Goal: Task Accomplishment & Management: Complete application form

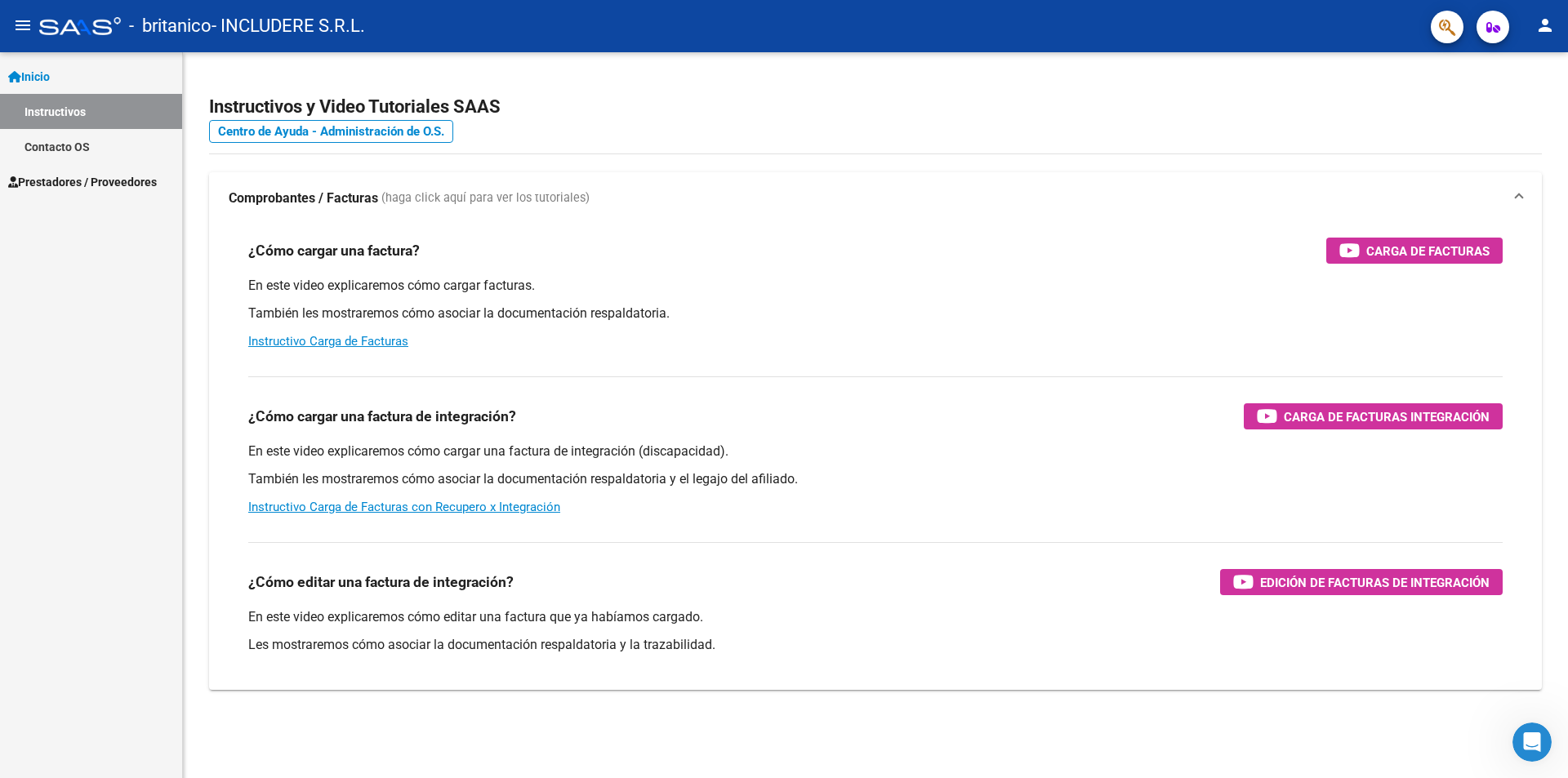
click at [123, 198] on link "Prestadores / Proveedores" at bounding box center [91, 181] width 182 height 35
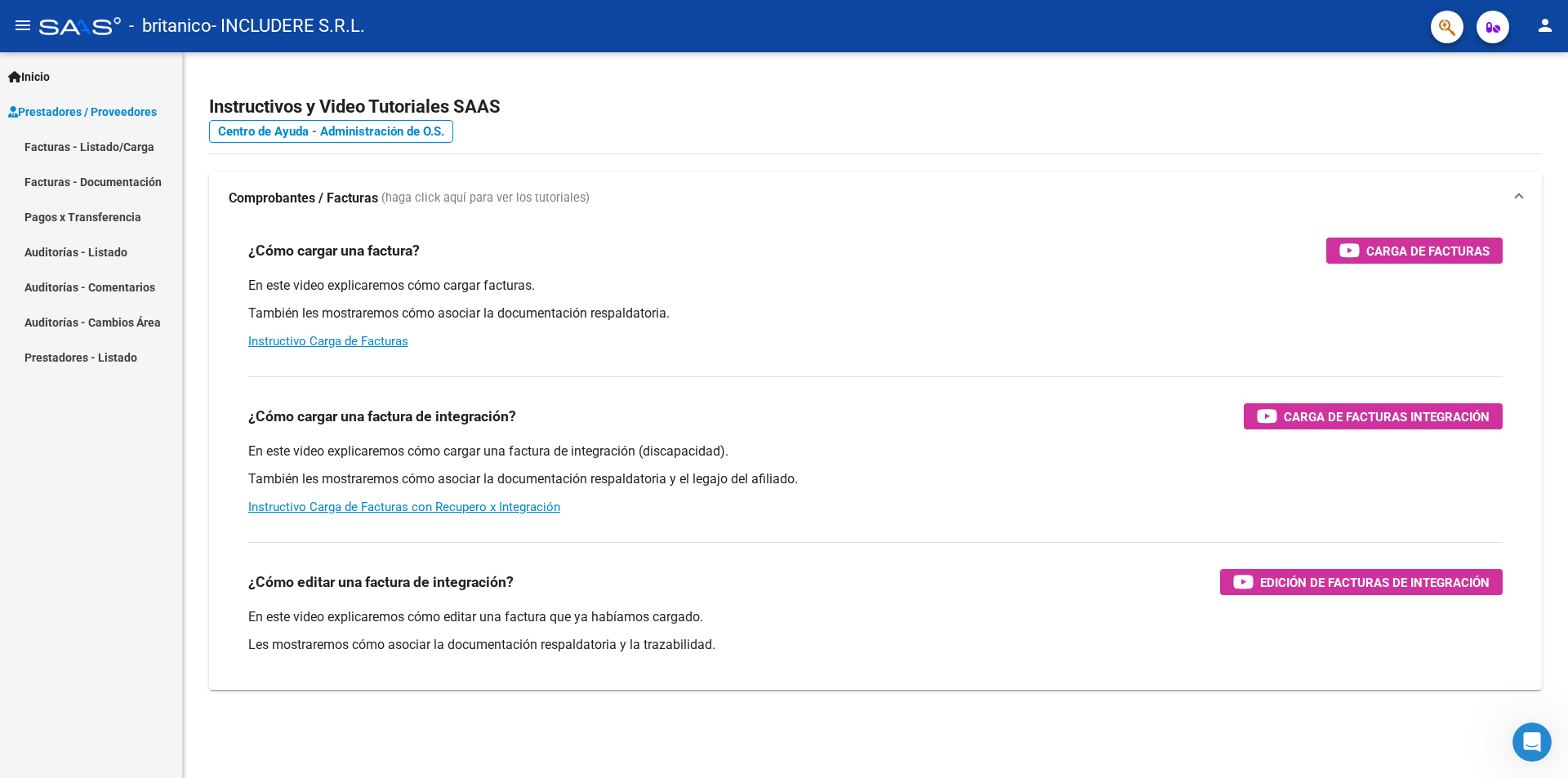
click at [110, 147] on link "Facturas - Listado/Carga" at bounding box center [91, 146] width 182 height 35
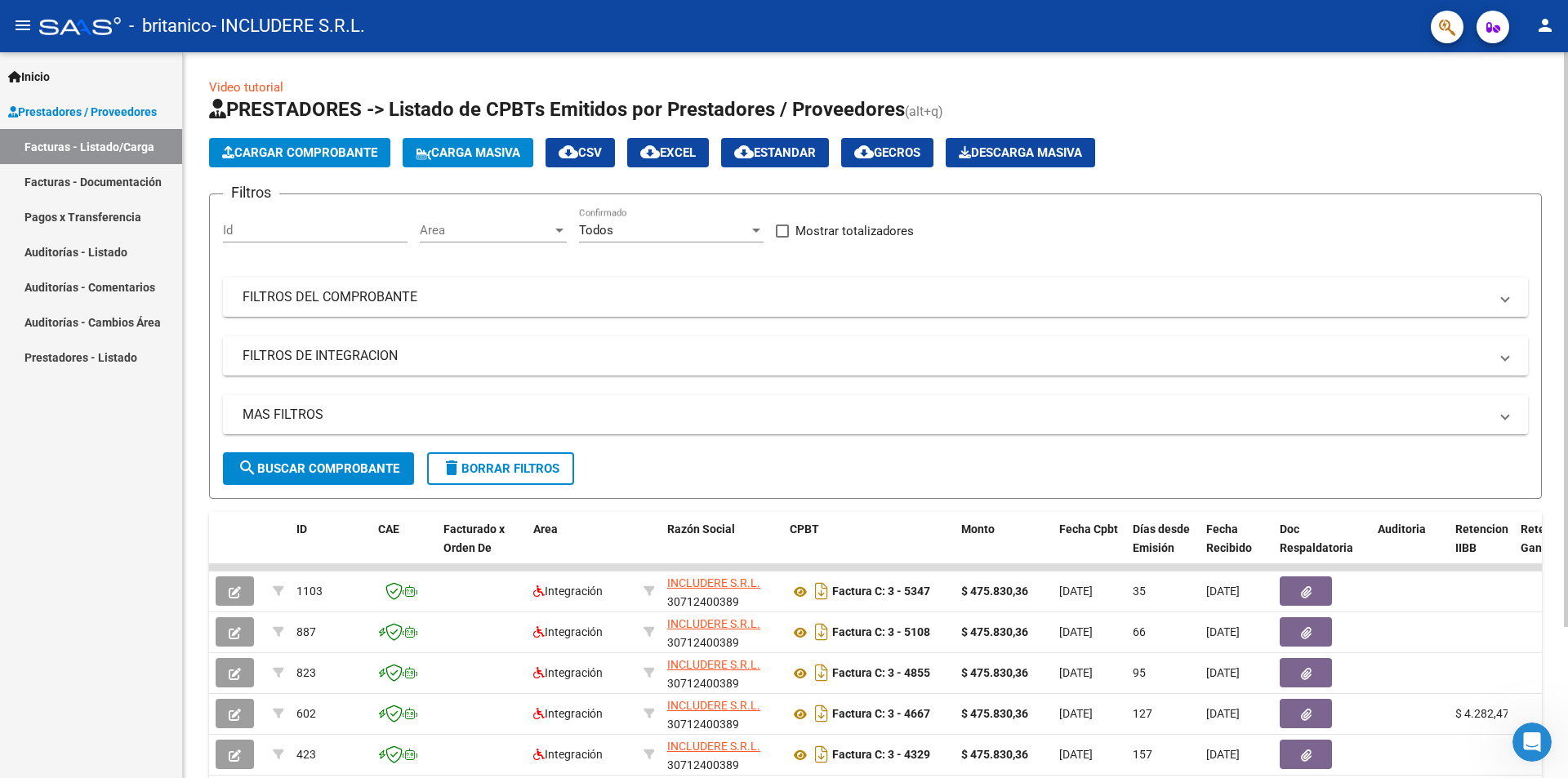
click at [255, 156] on span "Cargar Comprobante" at bounding box center [299, 152] width 155 height 15
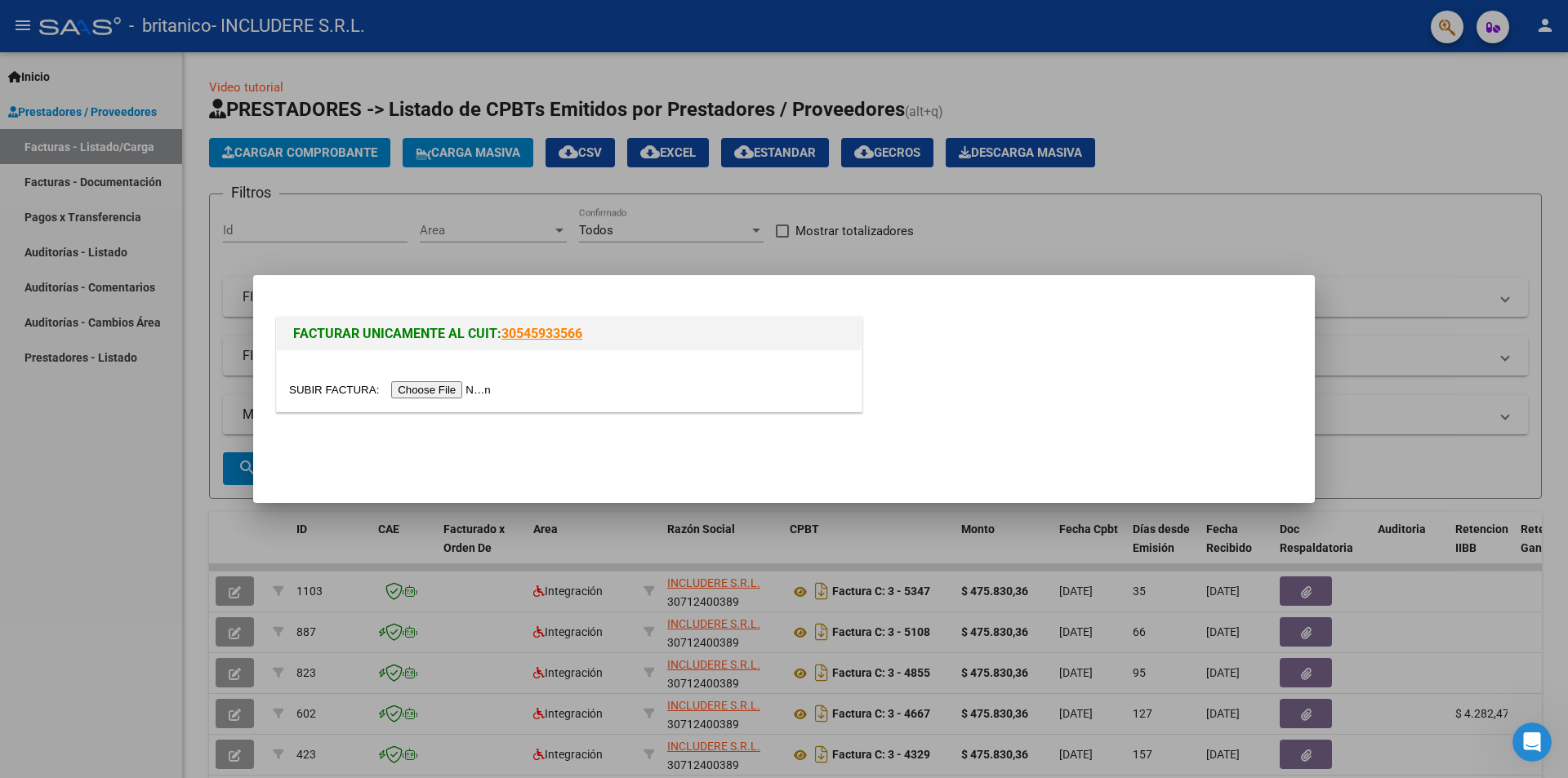
click at [491, 392] on input "file" at bounding box center [392, 389] width 206 height 17
click at [454, 390] on input "file" at bounding box center [392, 389] width 206 height 17
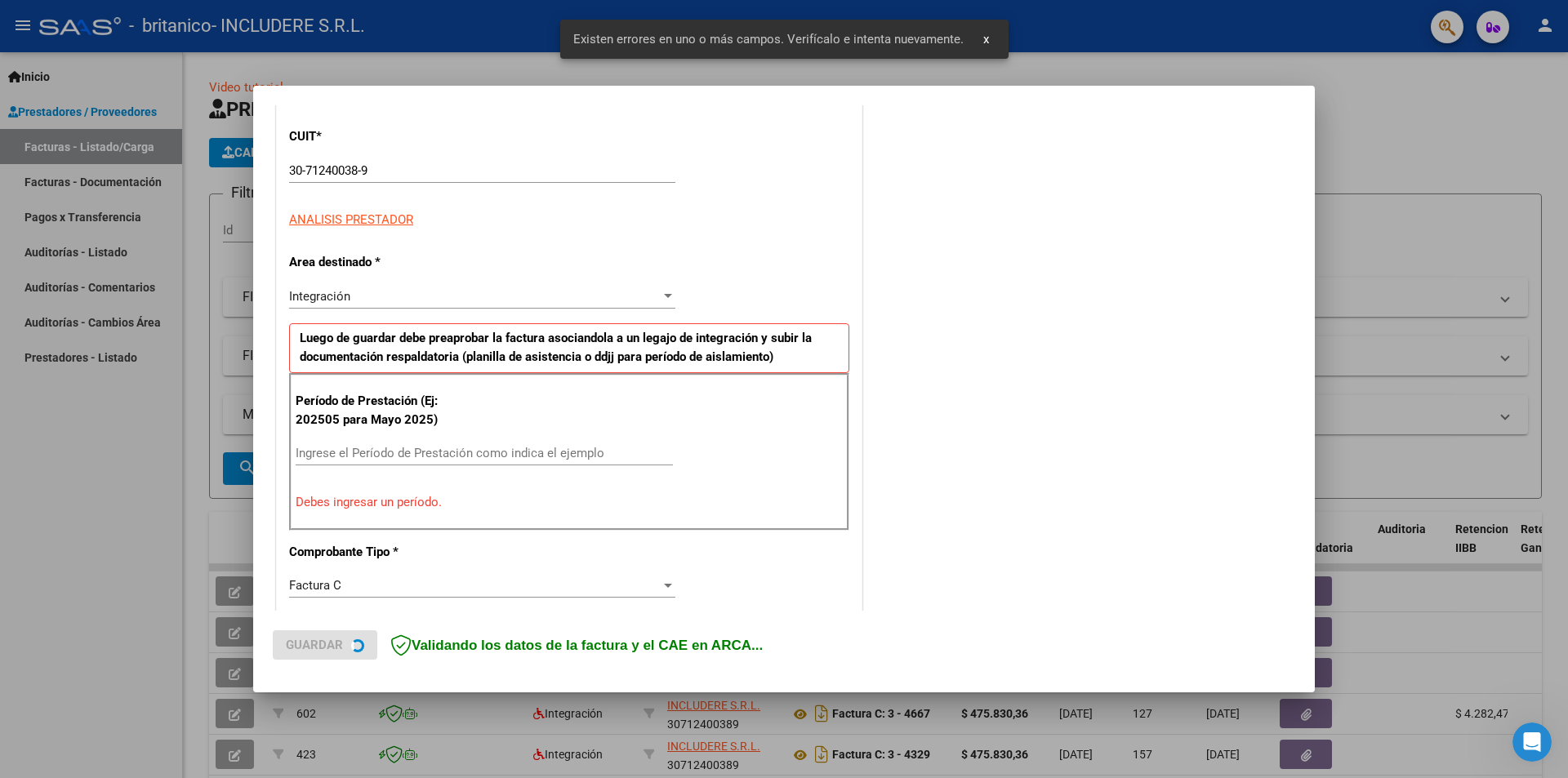
scroll to position [285, 0]
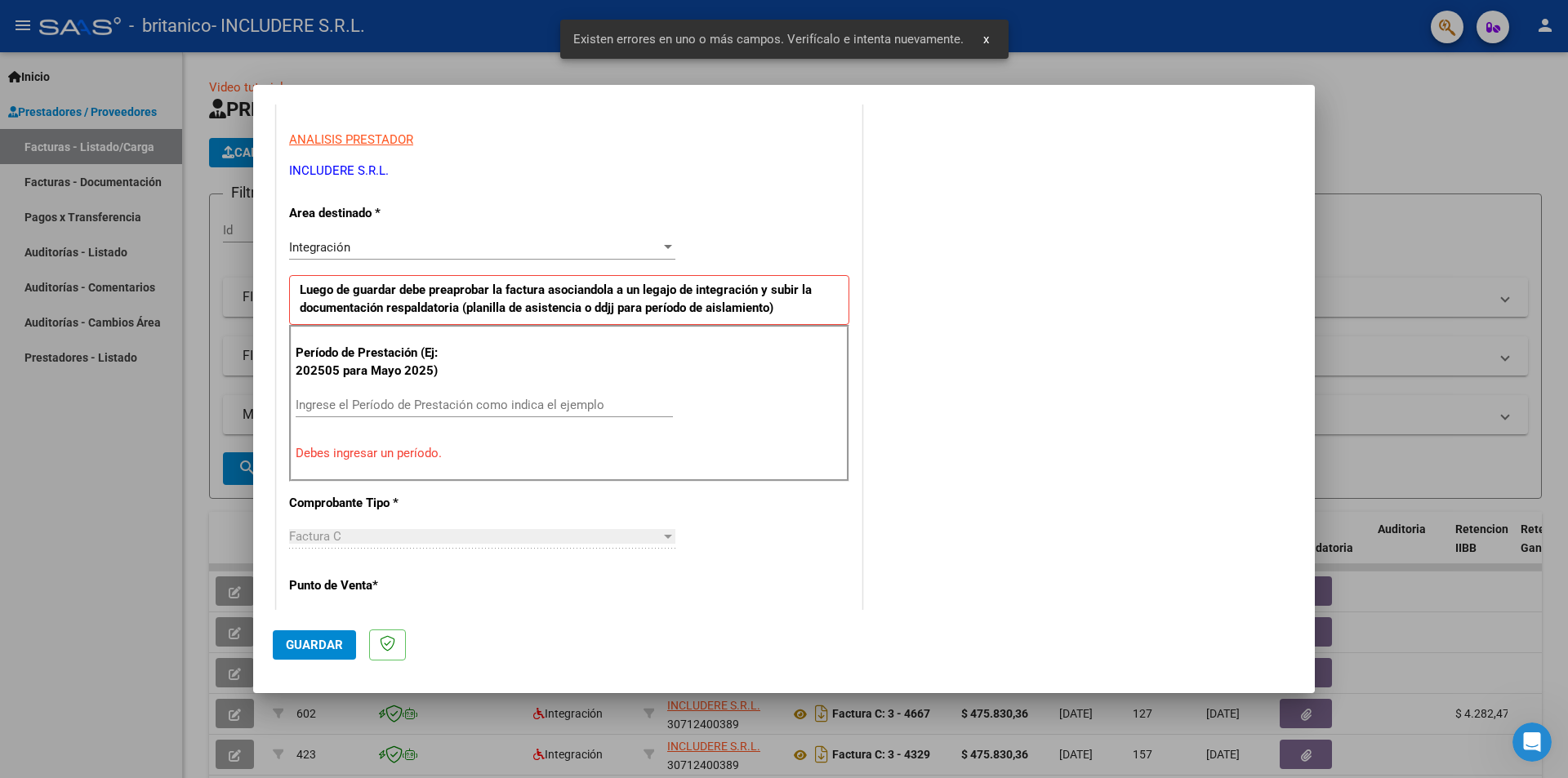
click at [380, 392] on div "Ingrese el Período de Prestación como indica el ejemplo" at bounding box center [484, 405] width 378 height 25
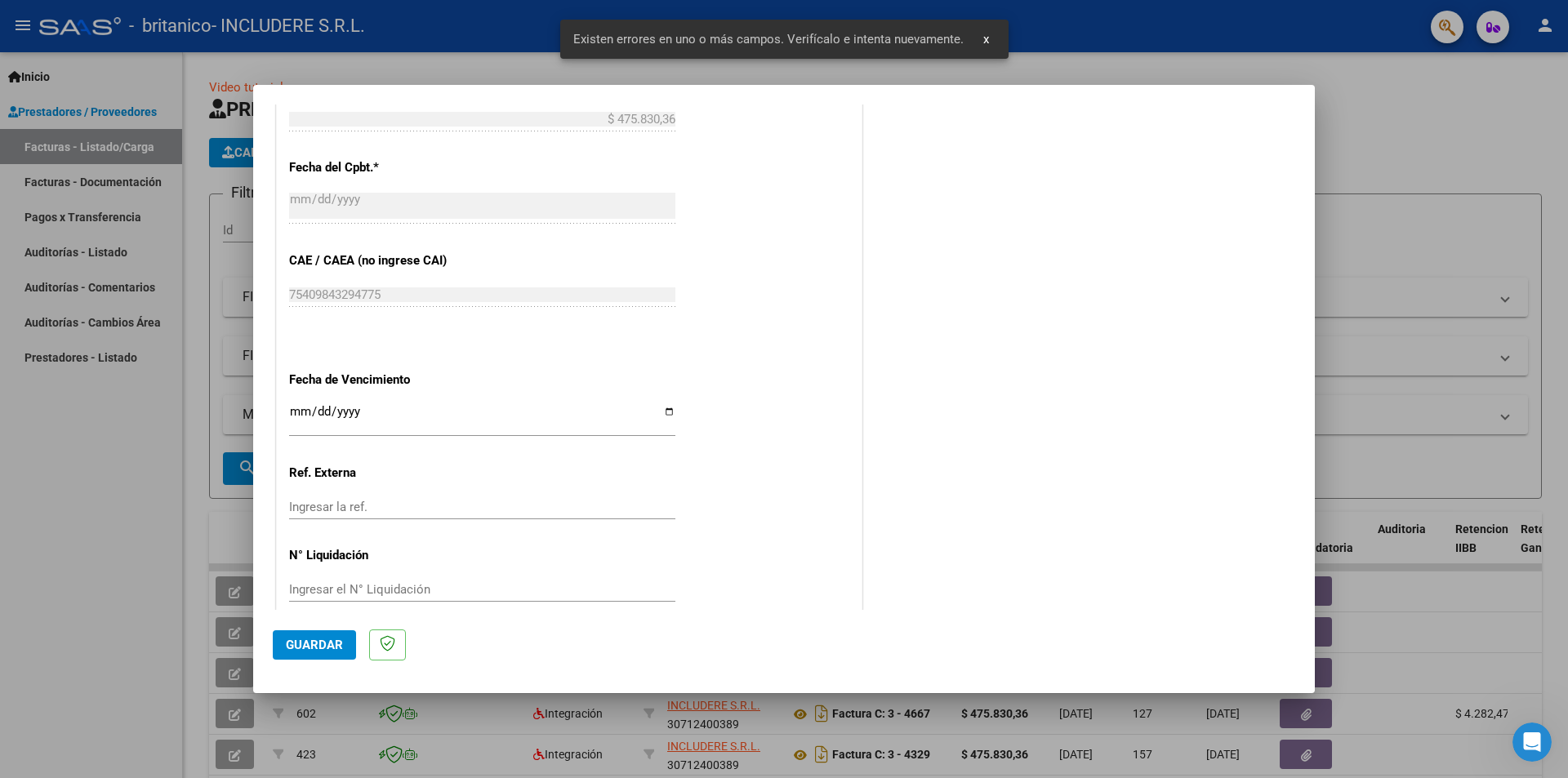
scroll to position [931, 0]
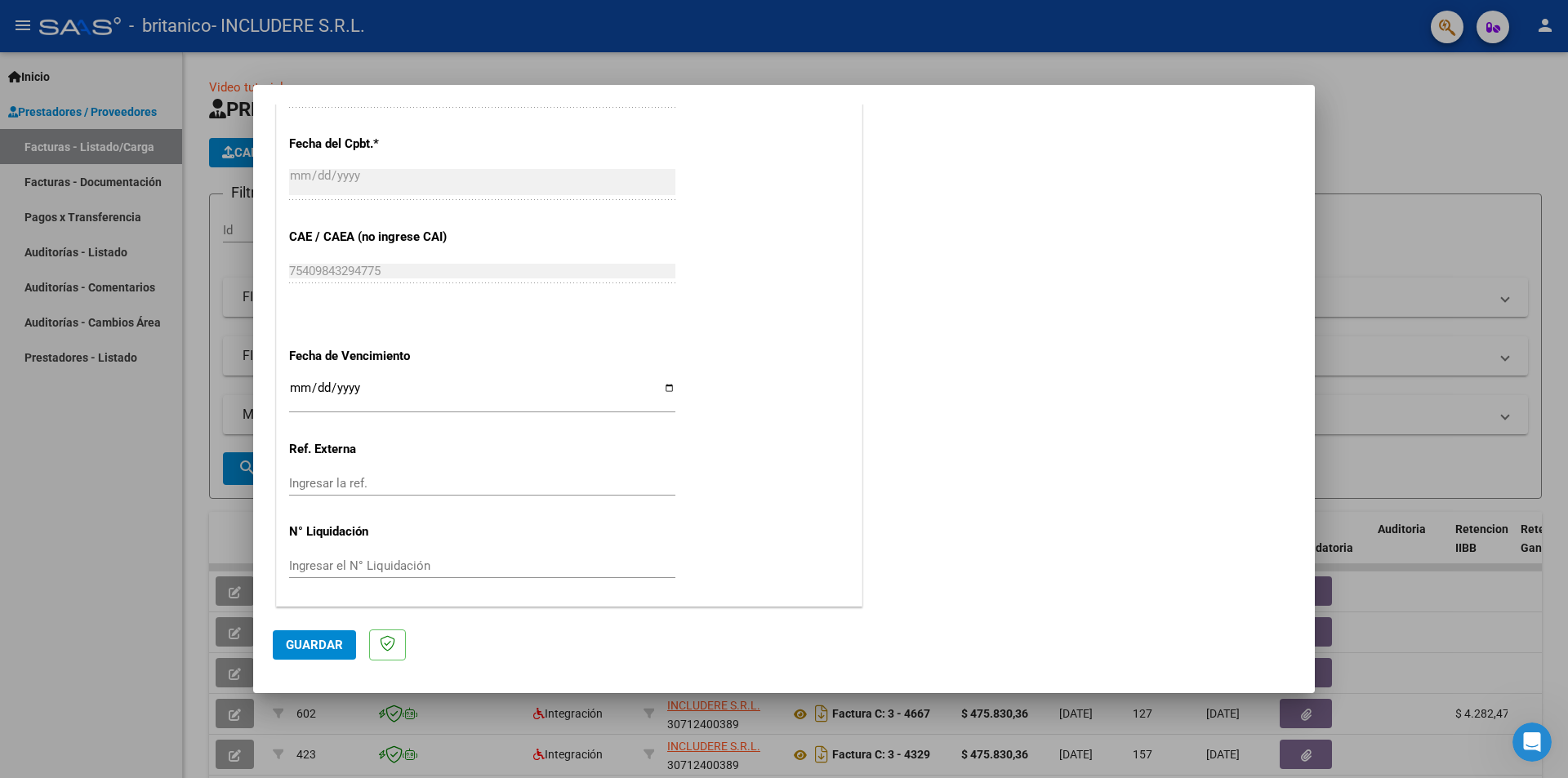
type input "202509"
click at [292, 384] on input "Ingresar la fecha" at bounding box center [482, 394] width 386 height 26
type input "[DATE]"
click at [326, 642] on span "Guardar" at bounding box center [315, 645] width 57 height 15
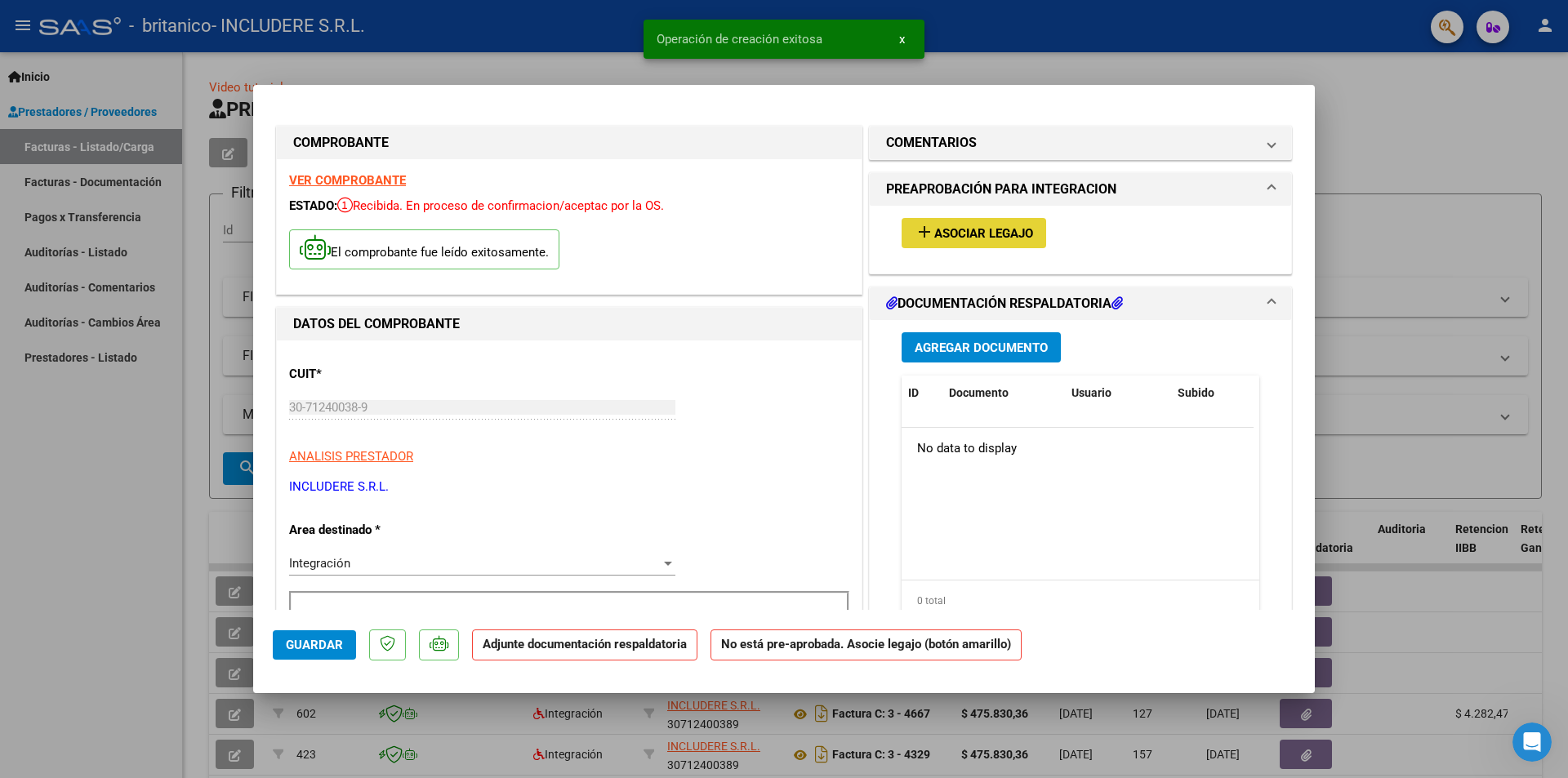
click at [987, 231] on span "Asociar Legajo" at bounding box center [983, 233] width 99 height 15
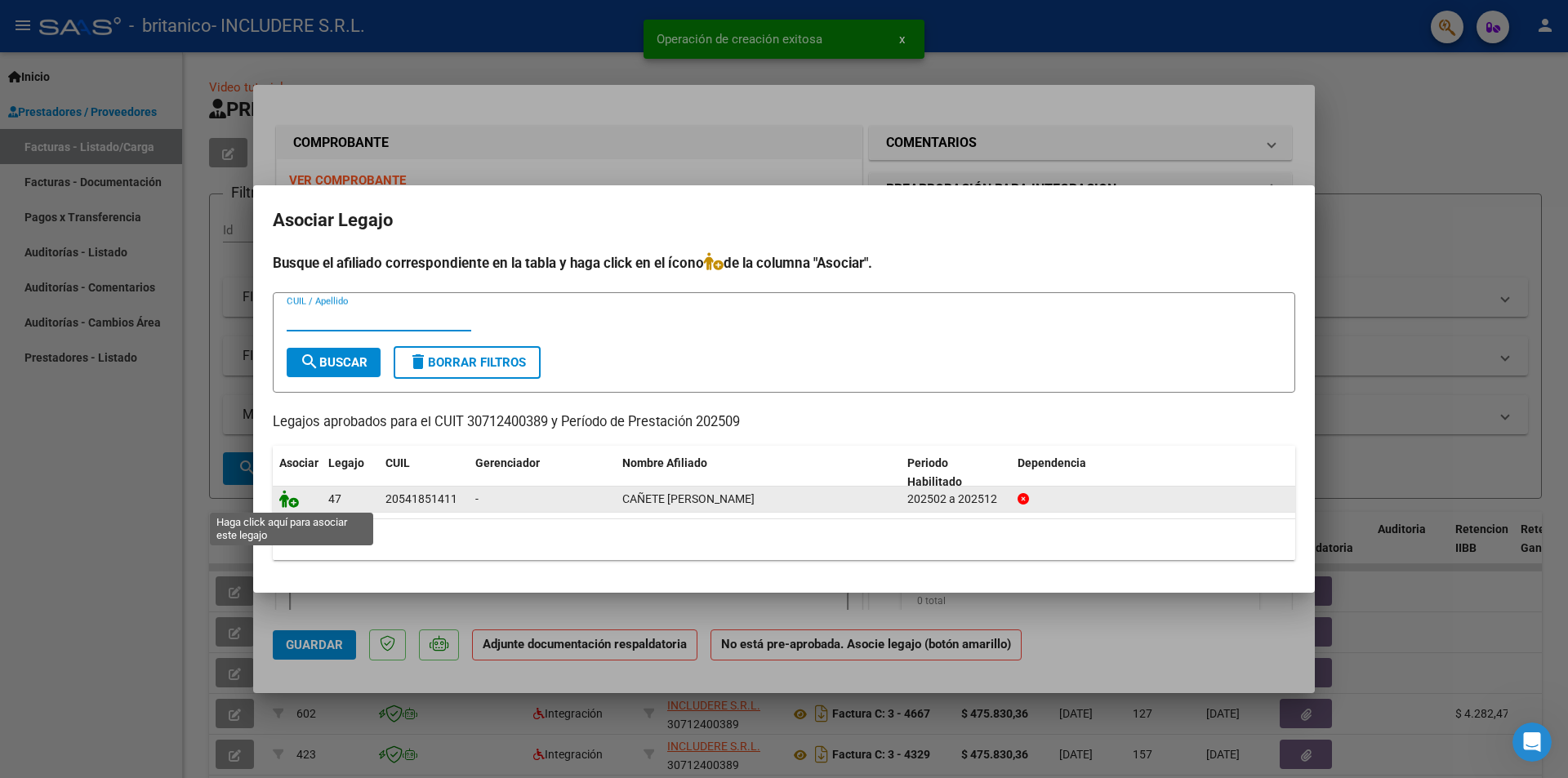
click at [289, 501] on icon at bounding box center [289, 499] width 20 height 18
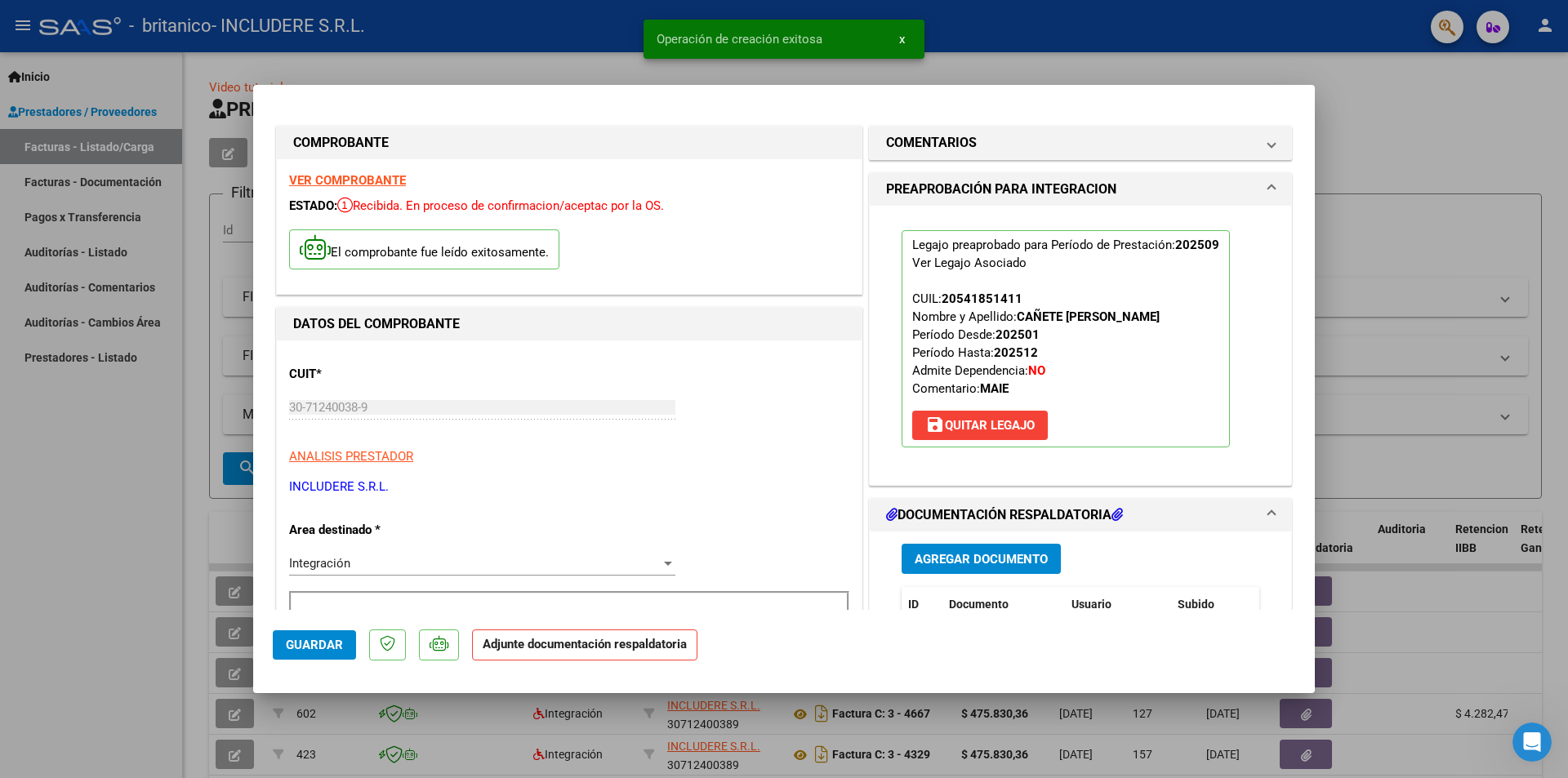
click at [984, 568] on button "Agregar Documento" at bounding box center [981, 559] width 159 height 30
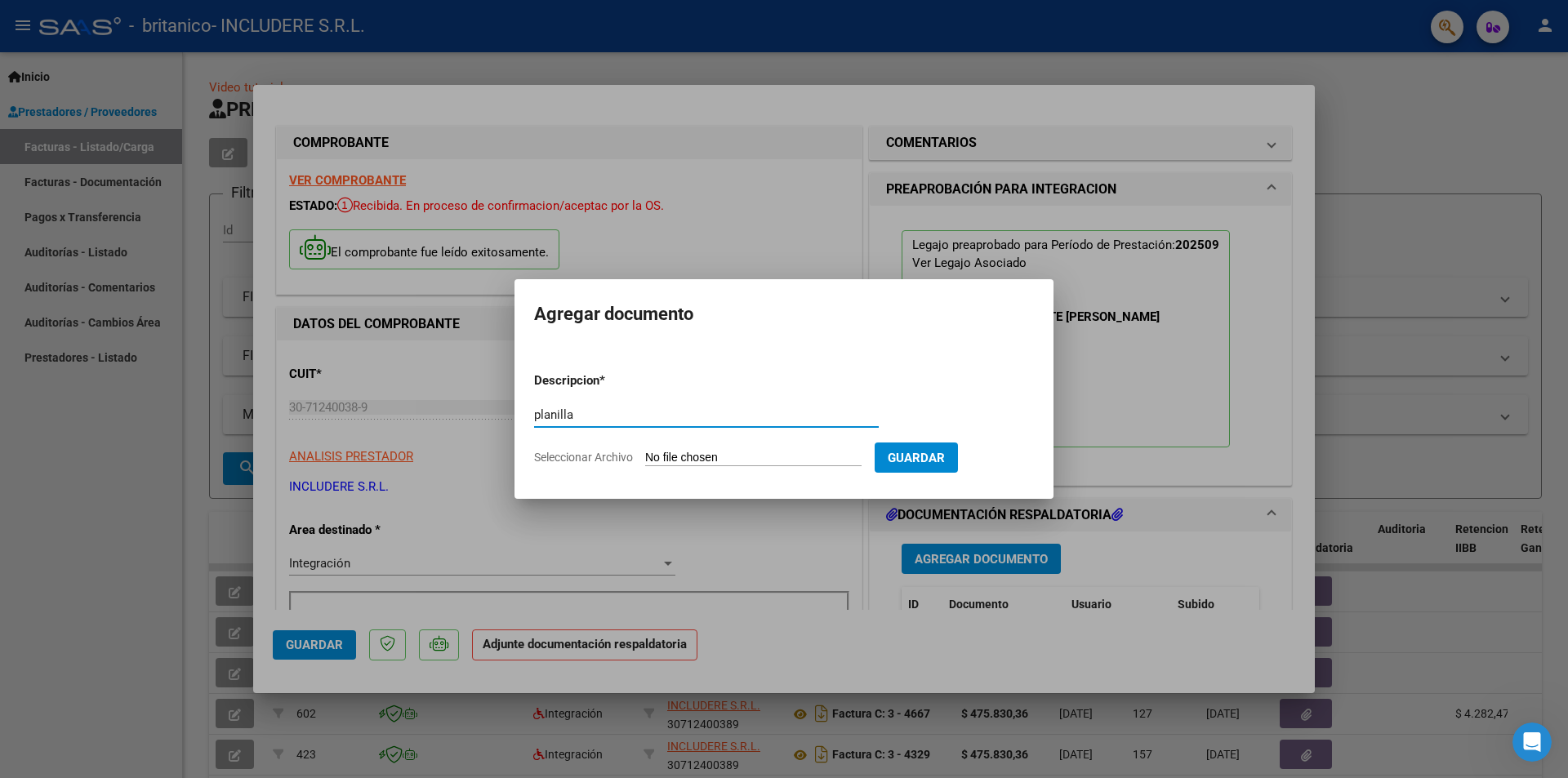
type input "planilla"
click at [726, 455] on input "Seleccionar Archivo" at bounding box center [753, 458] width 216 height 16
type input "C:\fakepath\09 septiembre planillas de asistencia 2025 Includere.pdf"
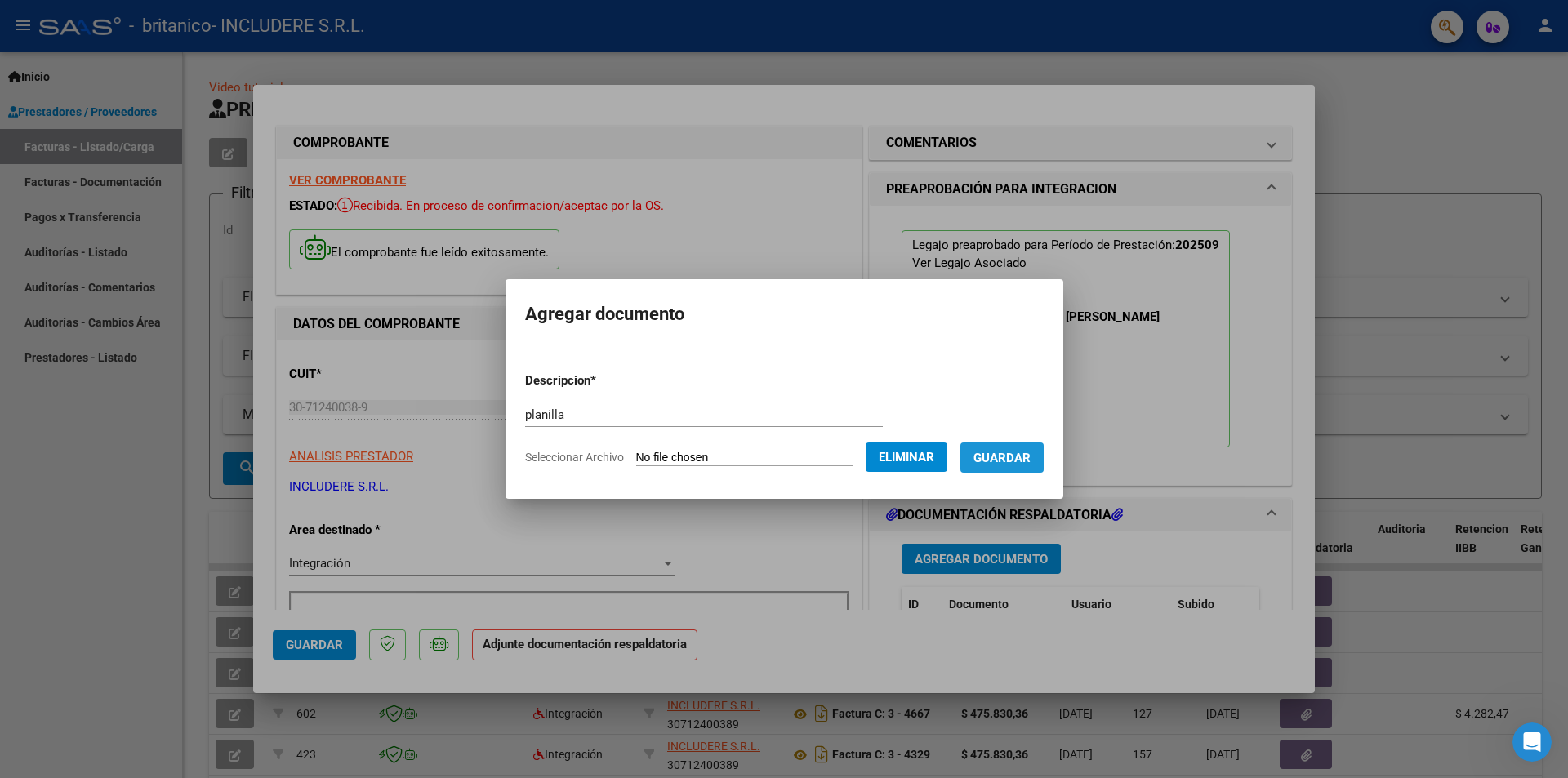
click at [1013, 452] on span "Guardar" at bounding box center [1002, 458] width 57 height 15
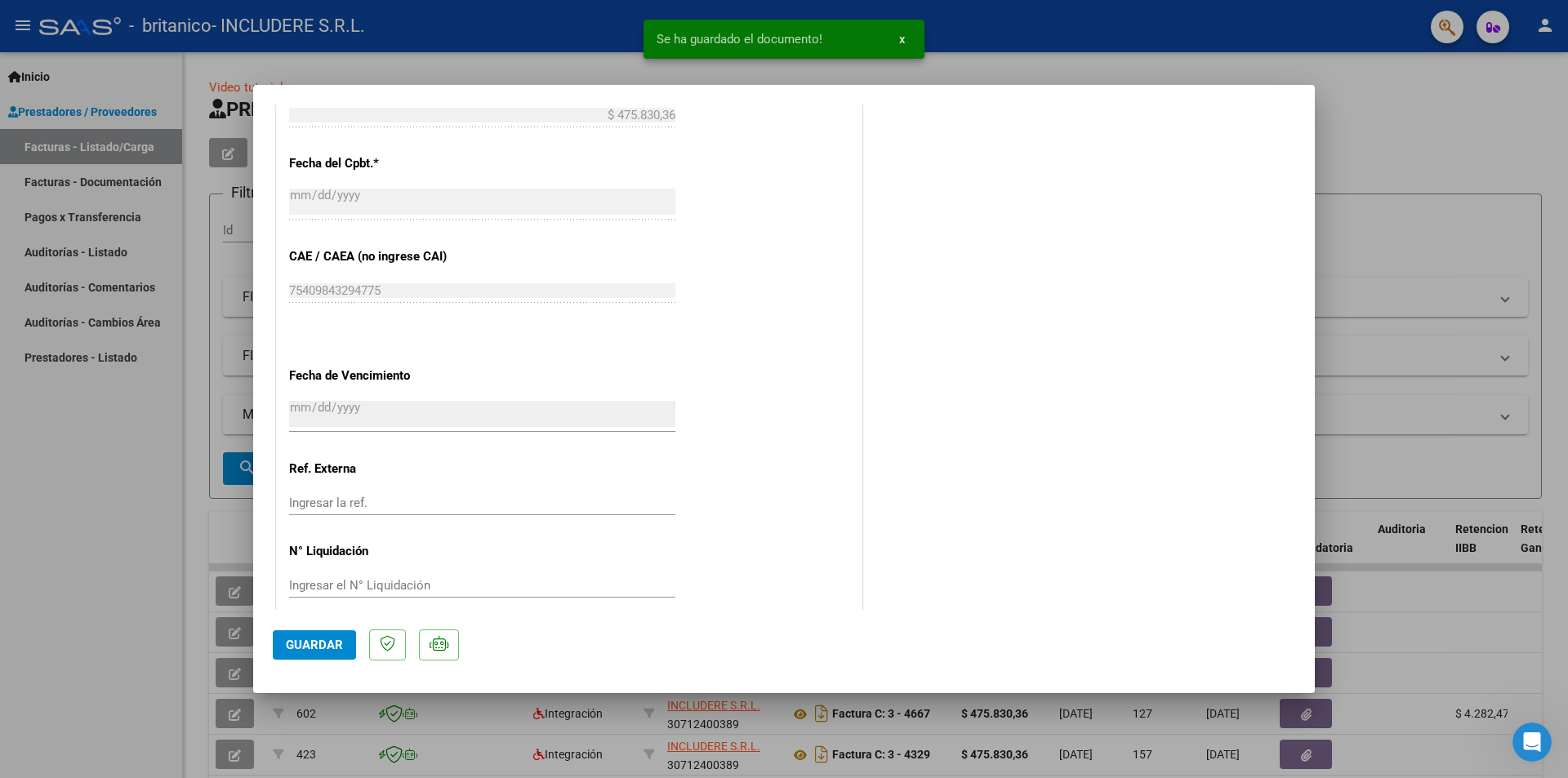
scroll to position [956, 0]
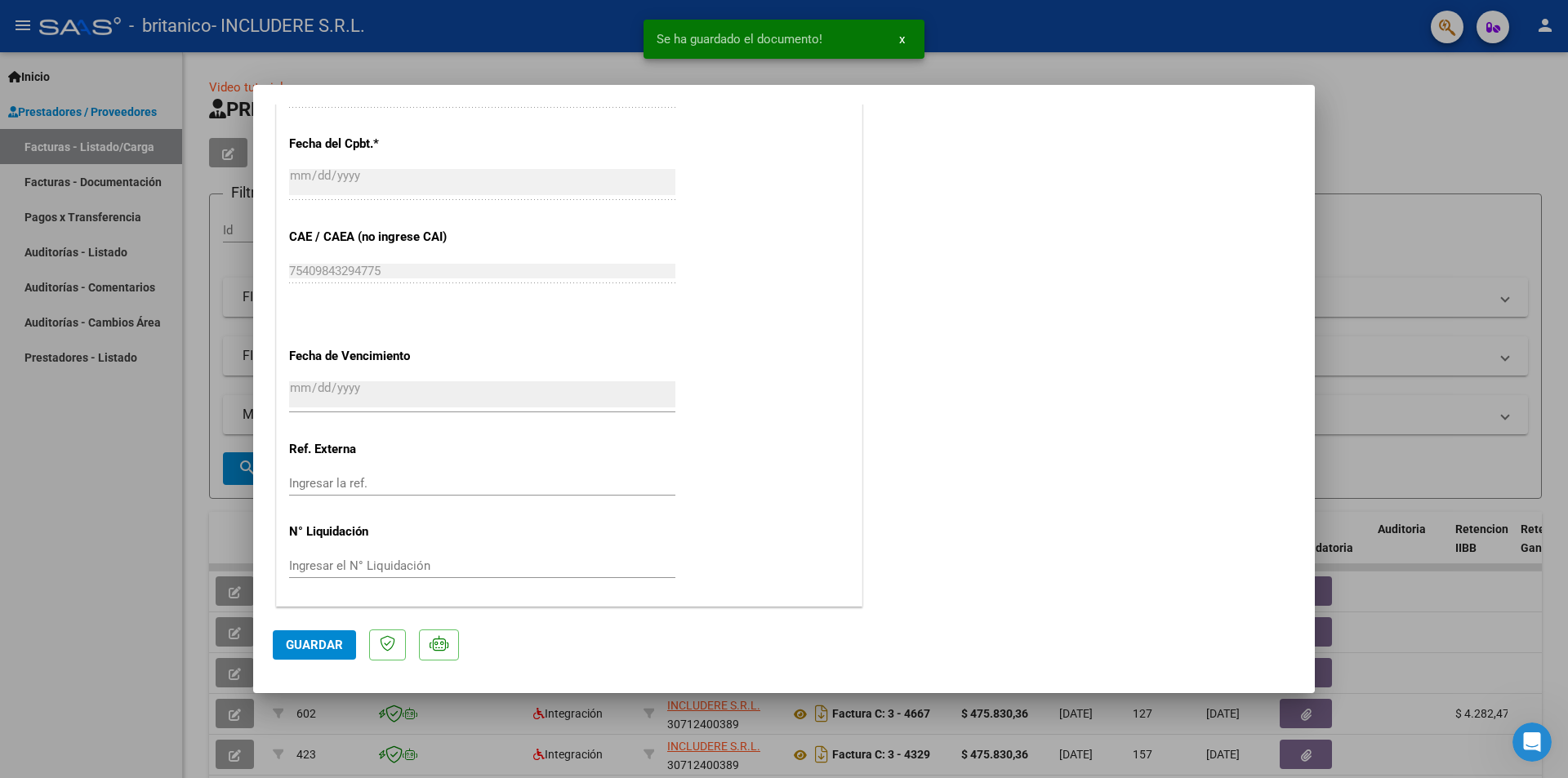
click at [314, 644] on span "Guardar" at bounding box center [315, 645] width 57 height 15
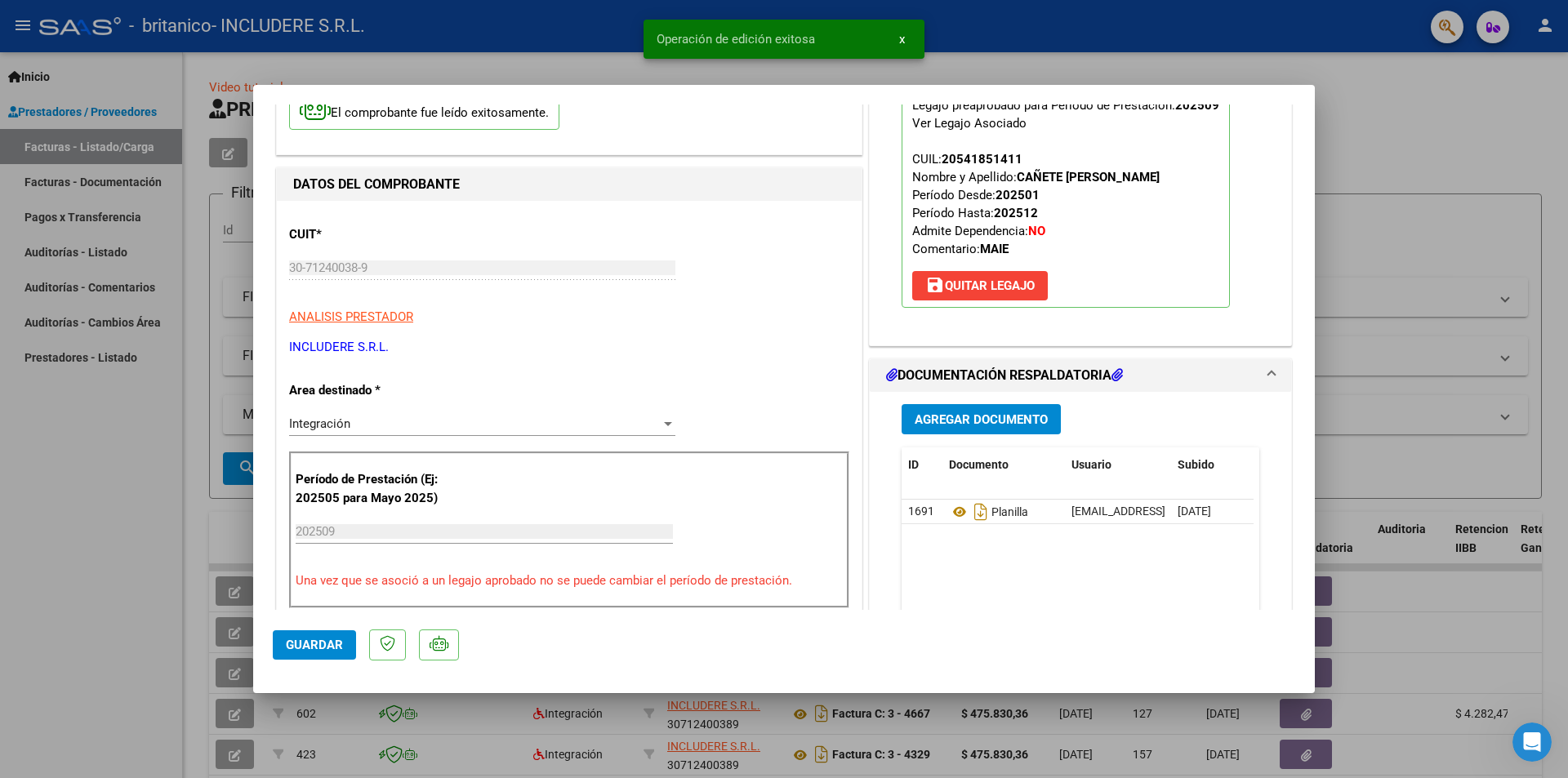
click at [1519, 121] on div at bounding box center [784, 389] width 1568 height 778
type input "$ 0,00"
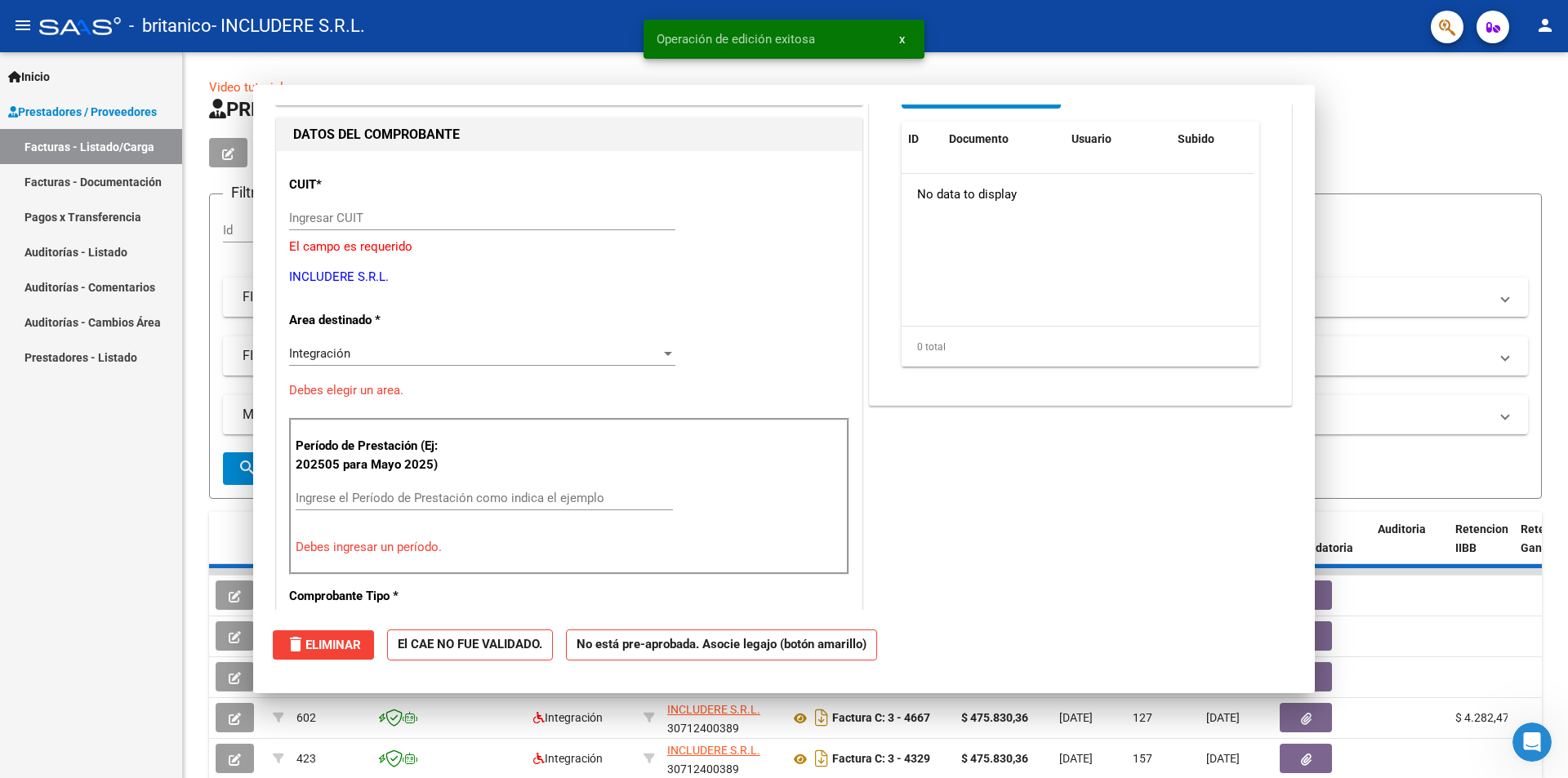
scroll to position [149, 0]
